Goal: Information Seeking & Learning: Check status

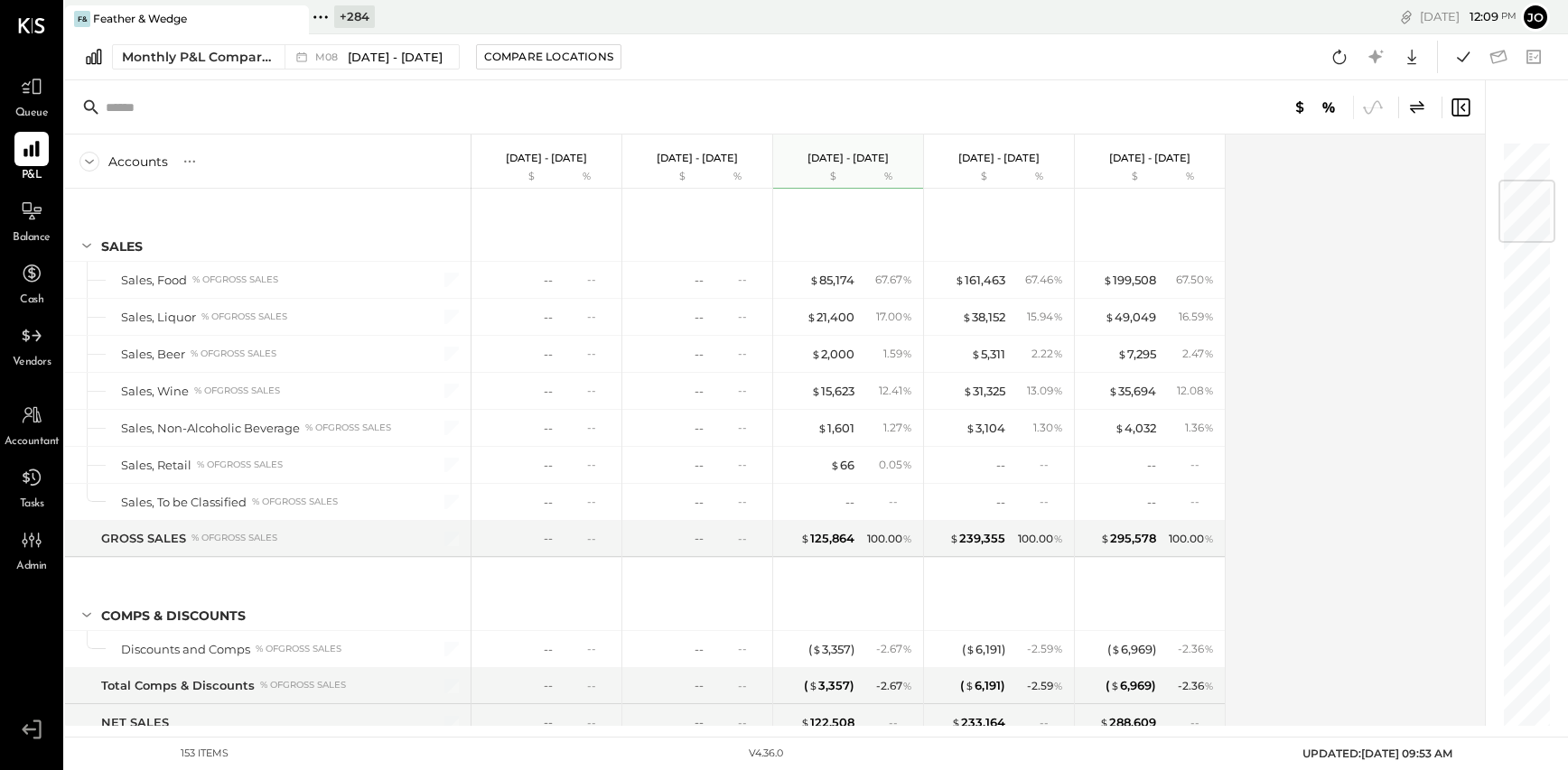
scroll to position [337, 0]
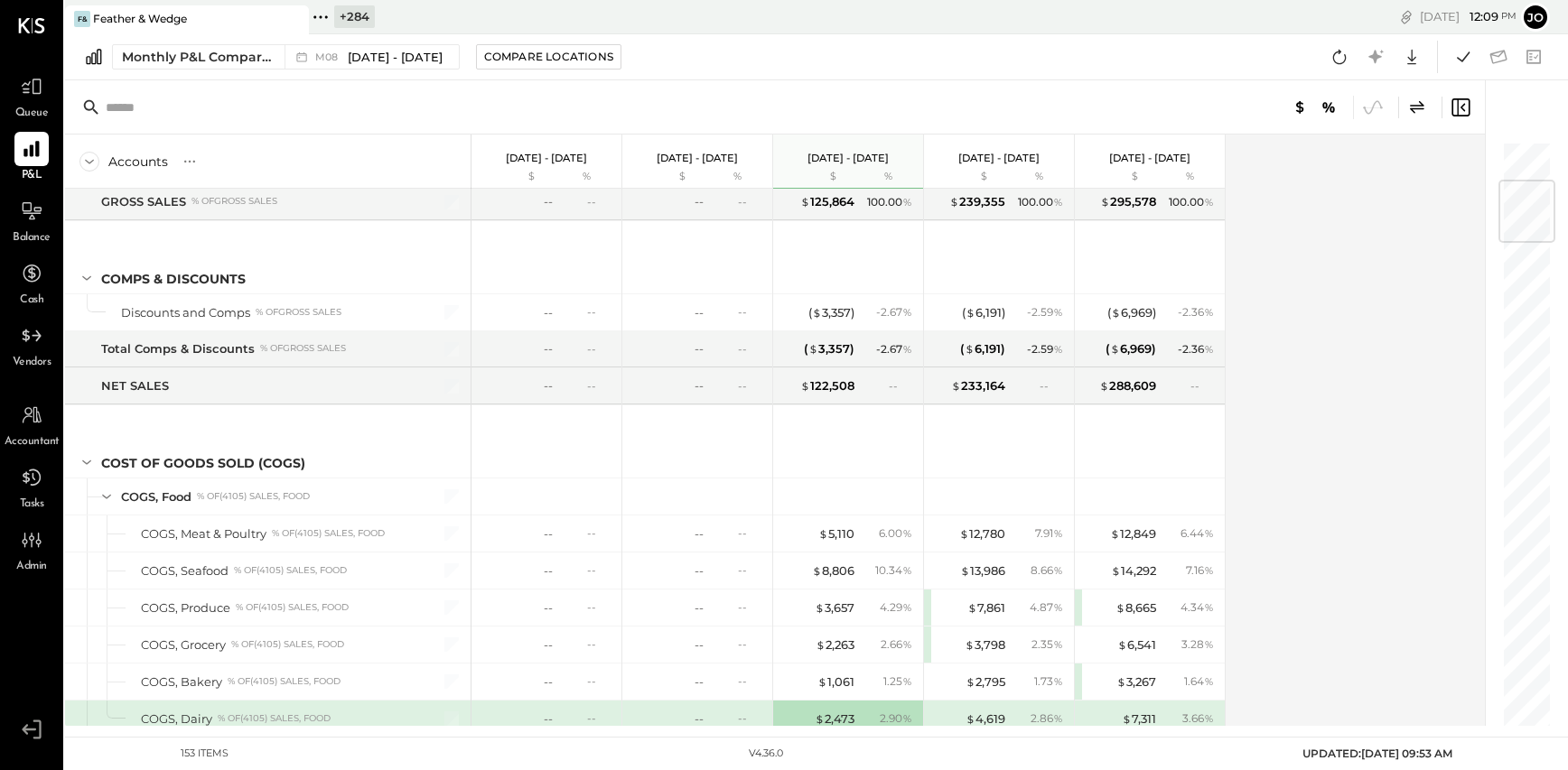
click at [321, 18] on icon at bounding box center [321, 17] width 24 height 23
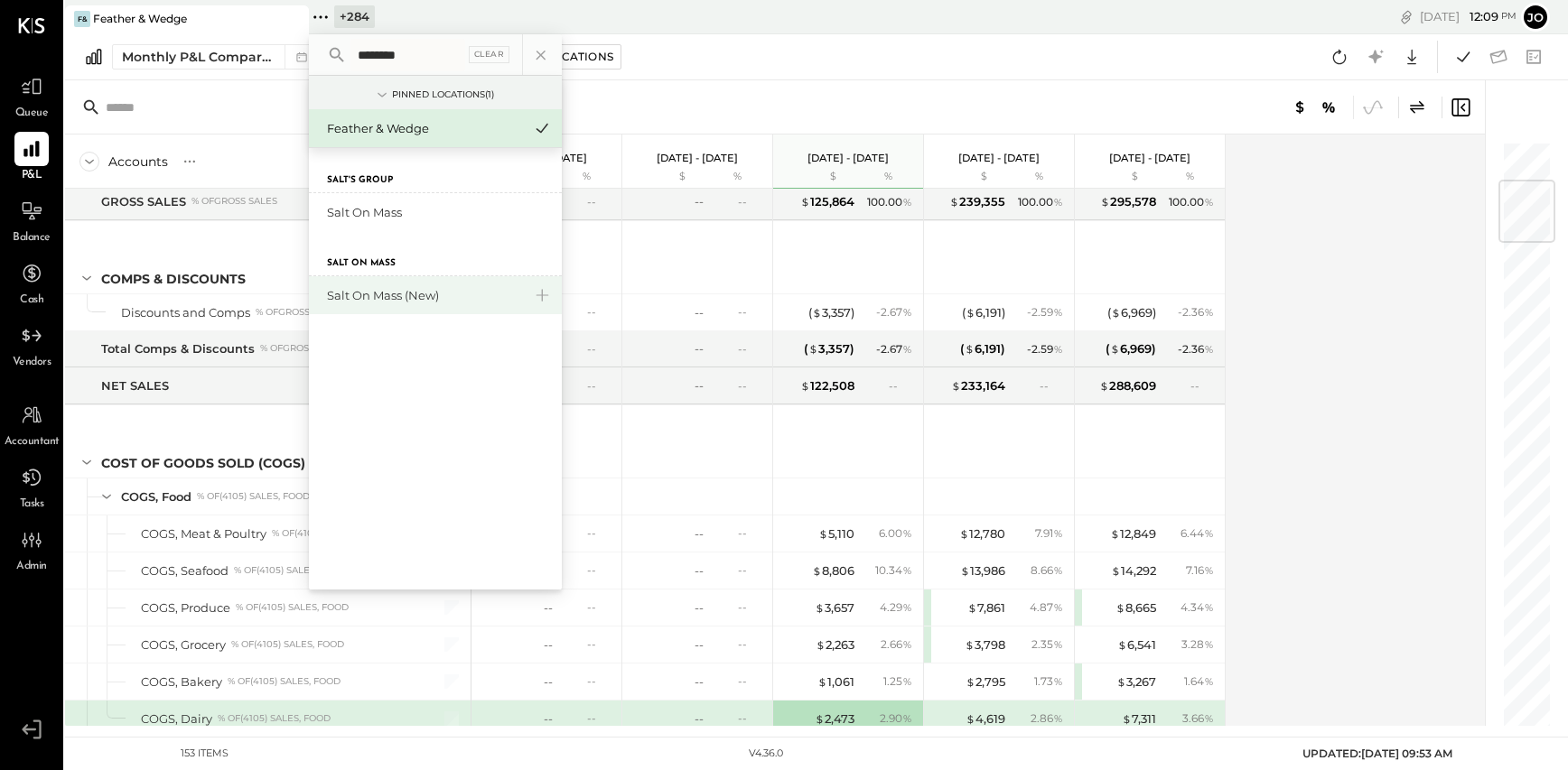
type input "*******"
click at [387, 295] on div "Salt On Mass (New)" at bounding box center [425, 296] width 195 height 17
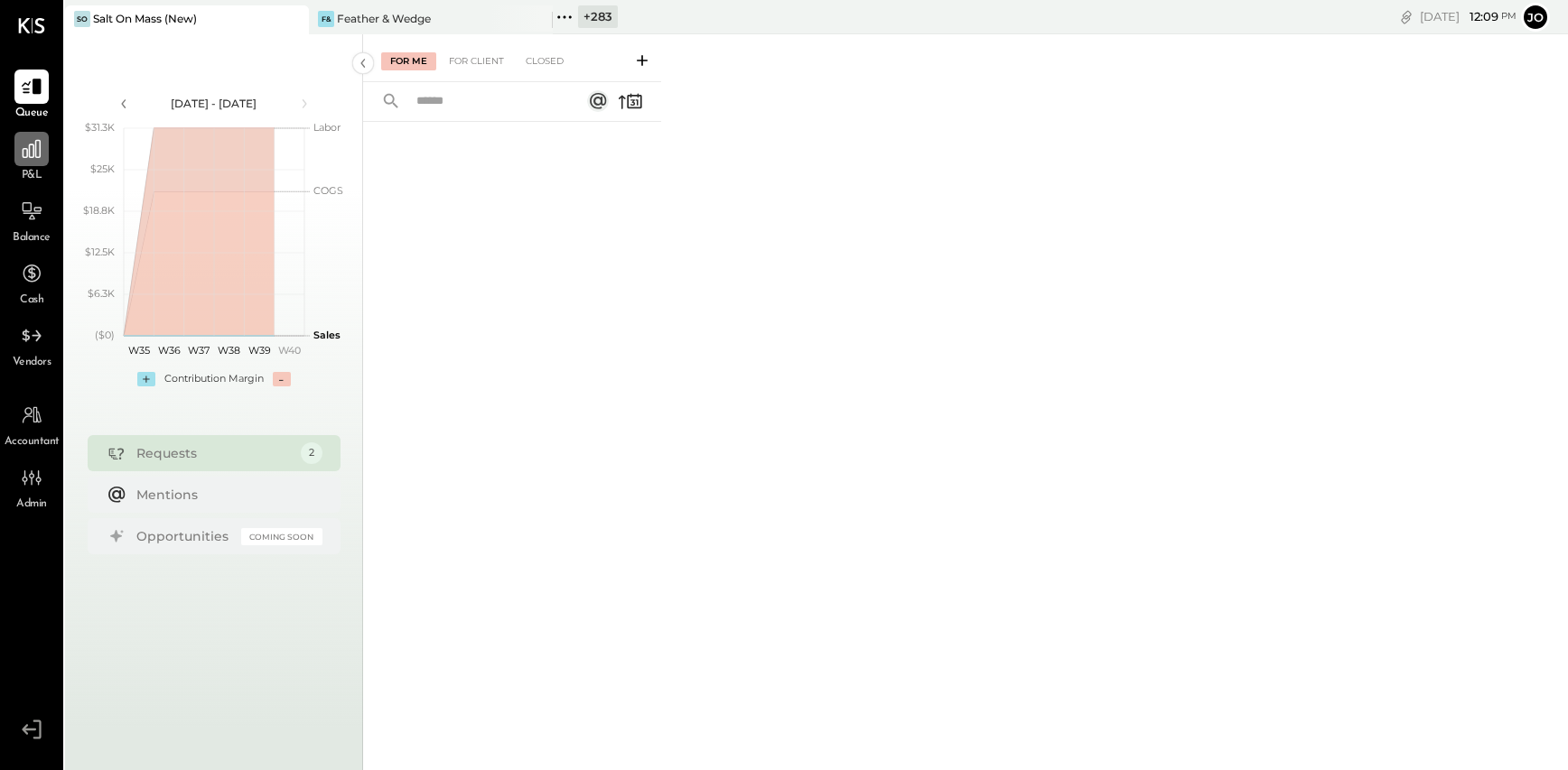
click at [43, 152] on div at bounding box center [32, 149] width 34 height 34
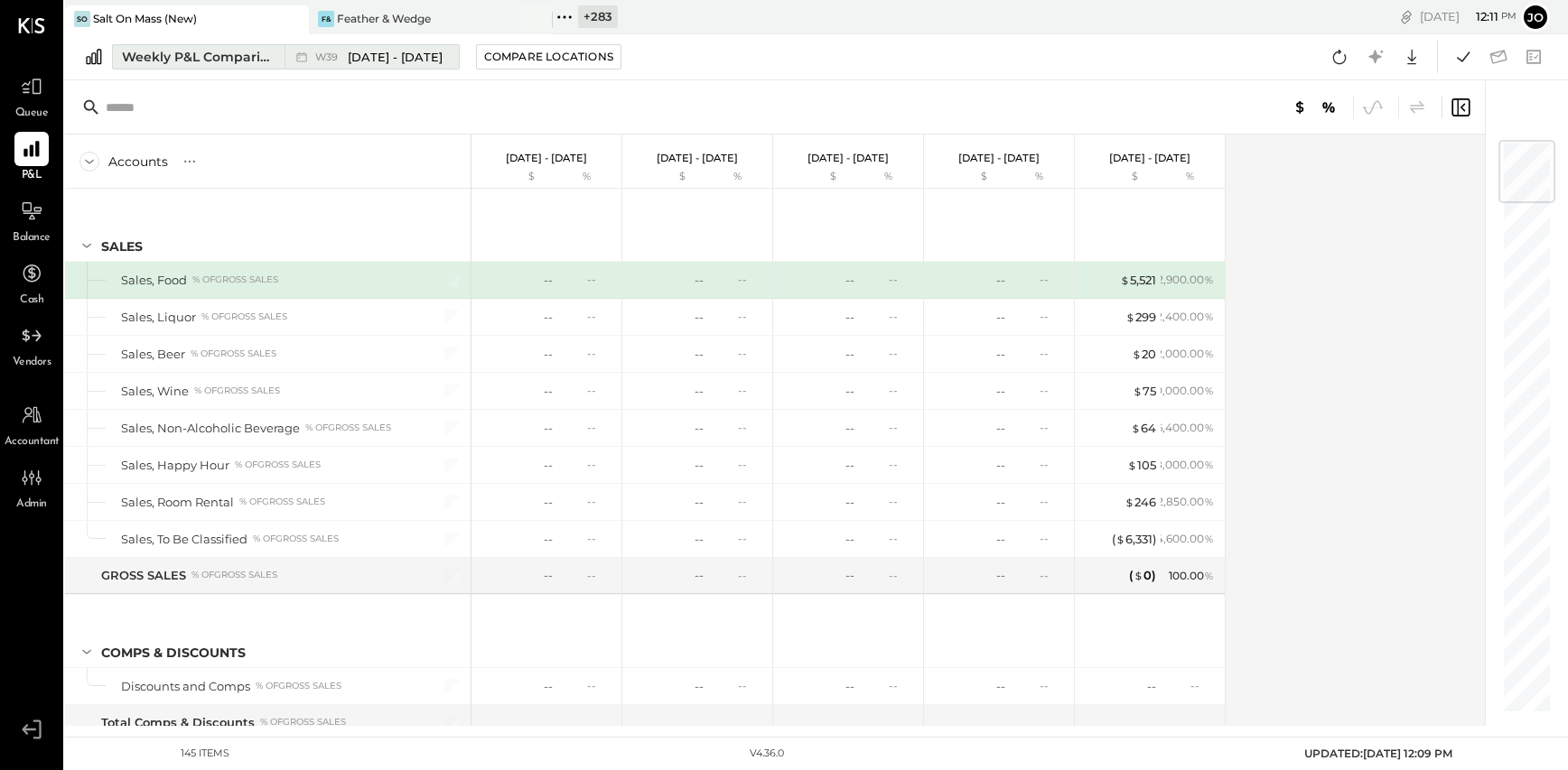
click at [439, 62] on span "[DATE] - [DATE]" at bounding box center [395, 57] width 95 height 17
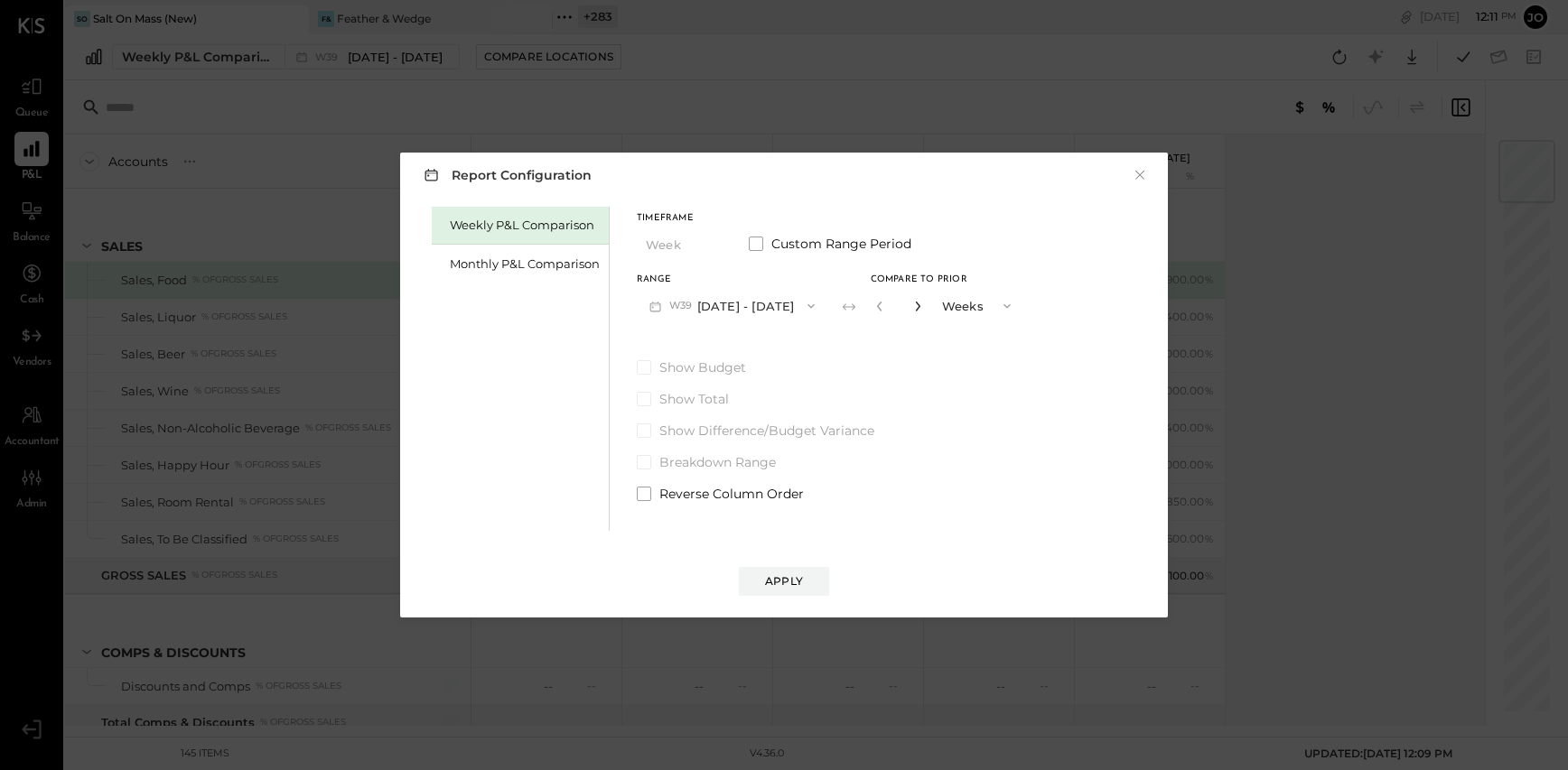
click at [923, 306] on icon "button" at bounding box center [918, 306] width 11 height 11
type input "*"
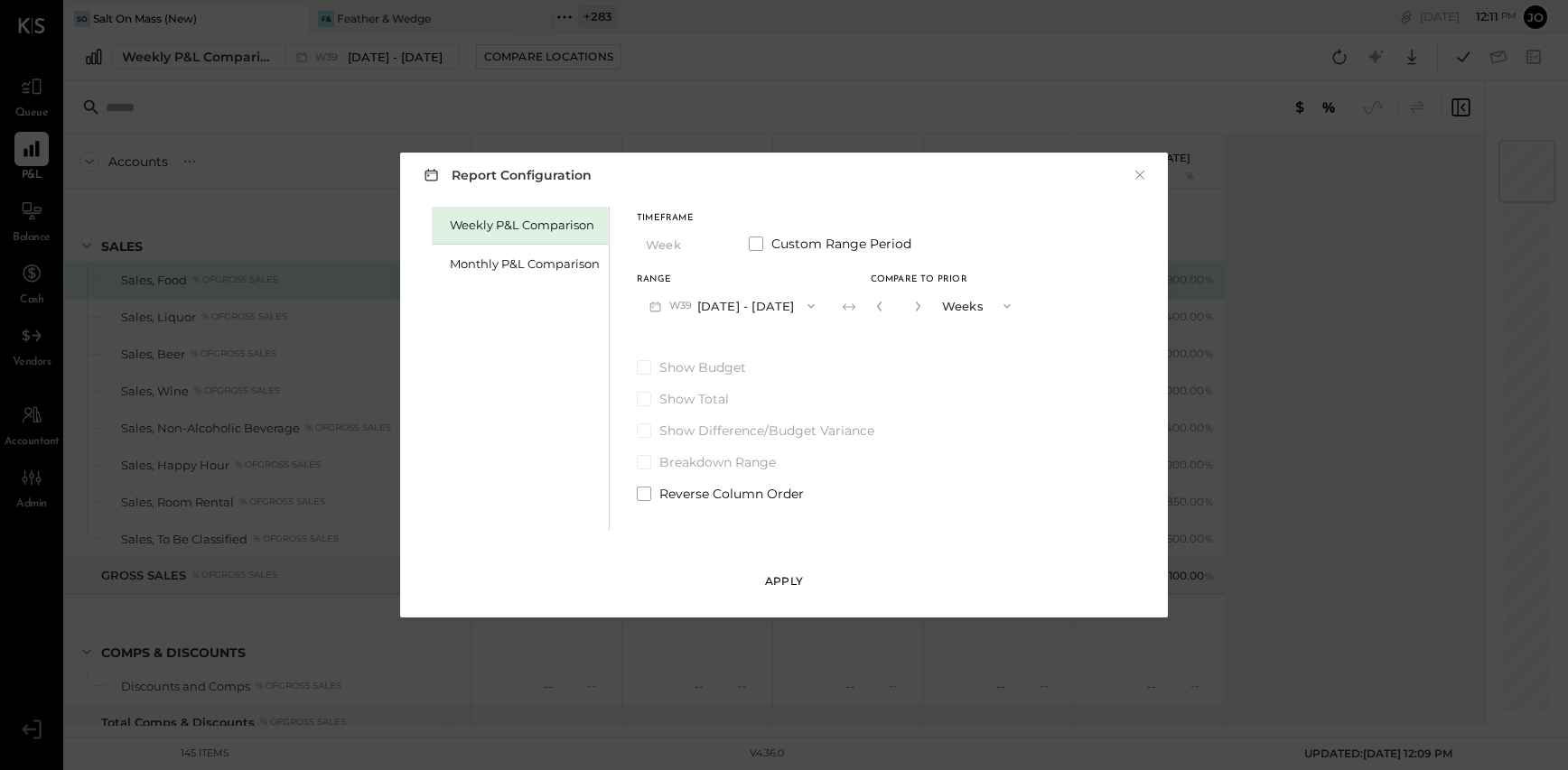
click at [771, 580] on div "Apply" at bounding box center [784, 580] width 38 height 15
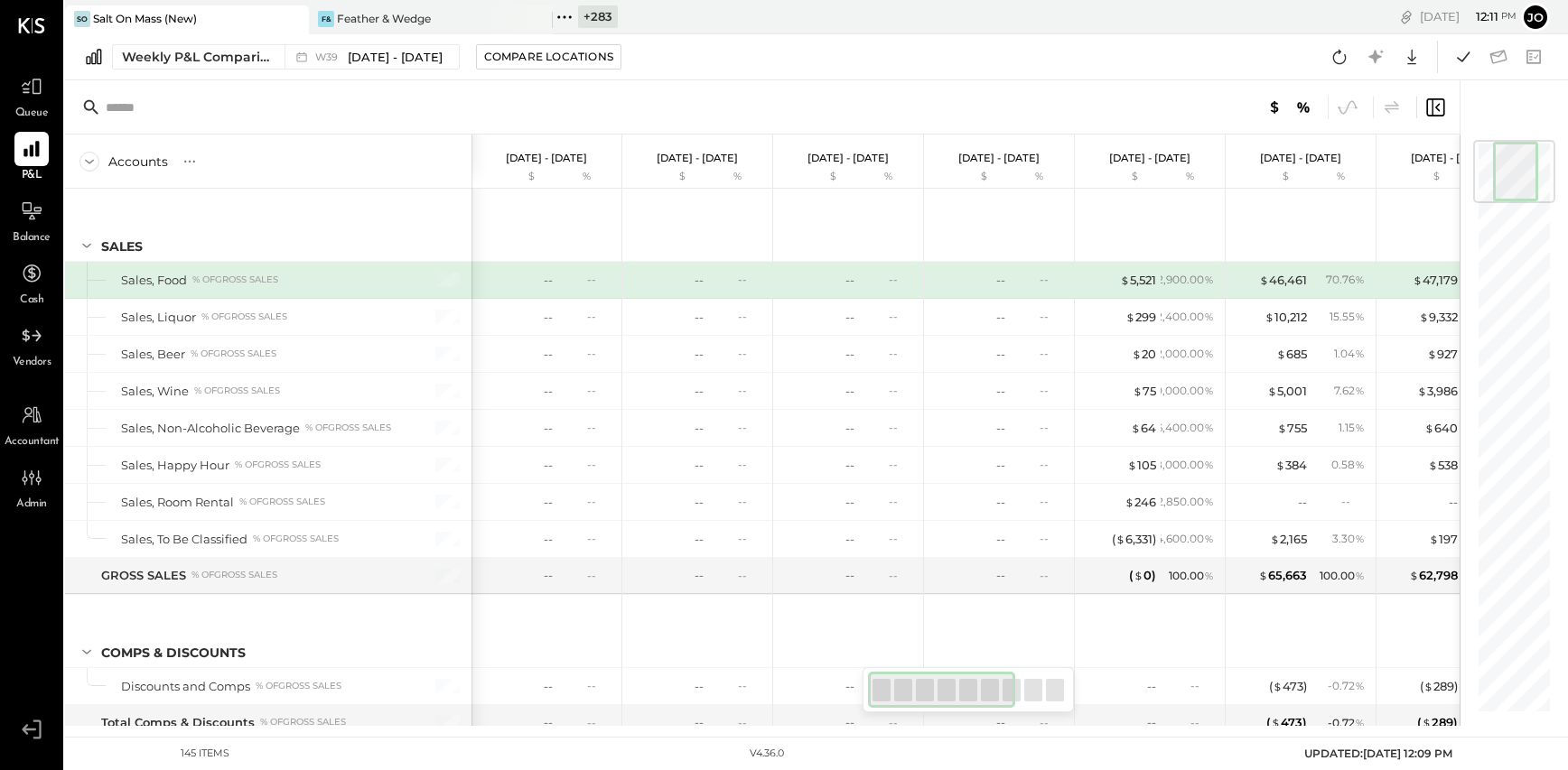
click at [562, 16] on icon at bounding box center [564, 17] width 24 height 23
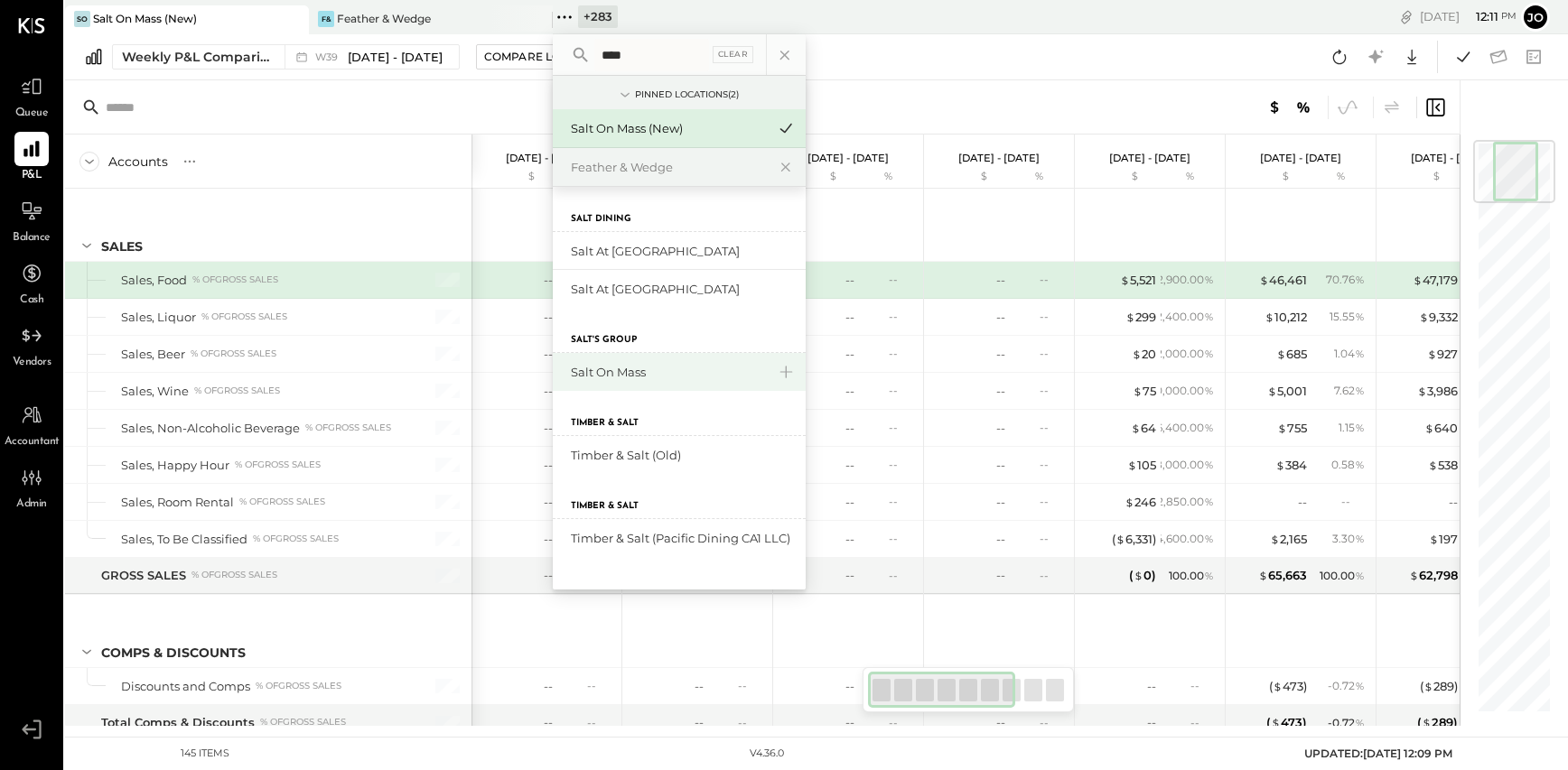
type input "****"
click at [612, 363] on div "Salt on Mass" at bounding box center [668, 371] width 195 height 17
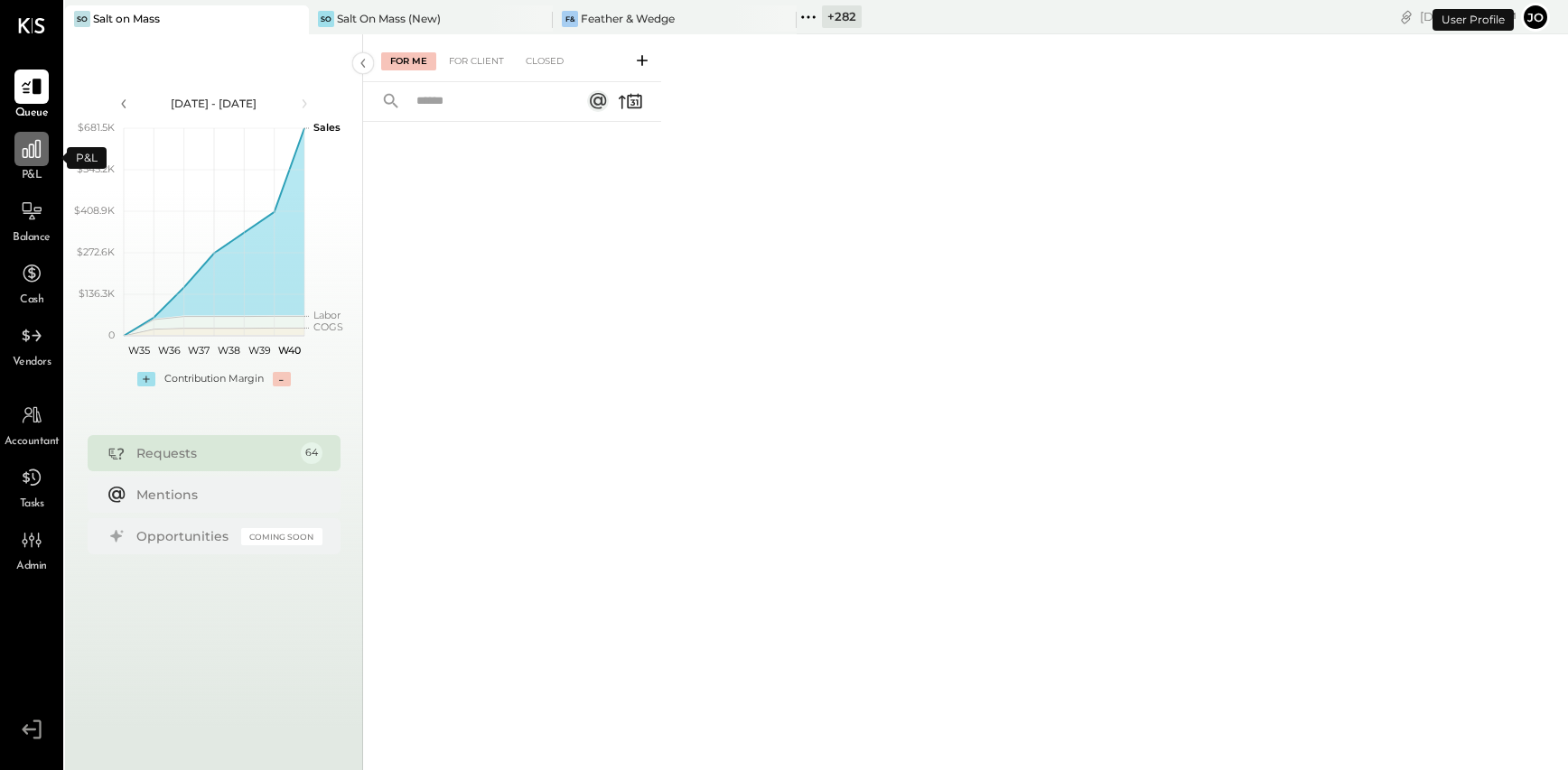
click at [43, 153] on icon at bounding box center [32, 149] width 24 height 23
